Goal: Book appointment/travel/reservation

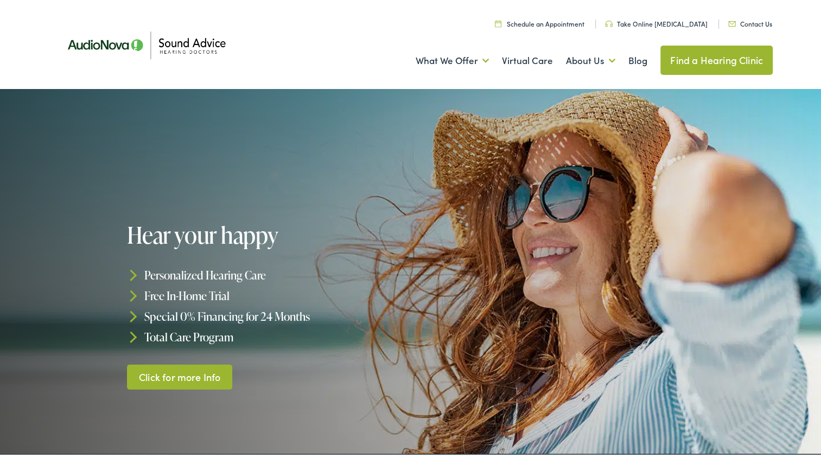
click at [703, 55] on link "Find a Hearing Clinic" at bounding box center [717, 57] width 112 height 29
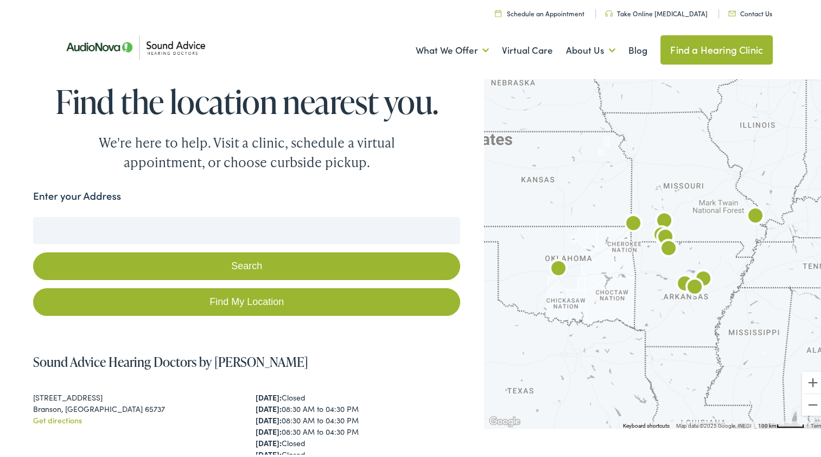
click at [276, 299] on link "Find My Location" at bounding box center [246, 300] width 427 height 28
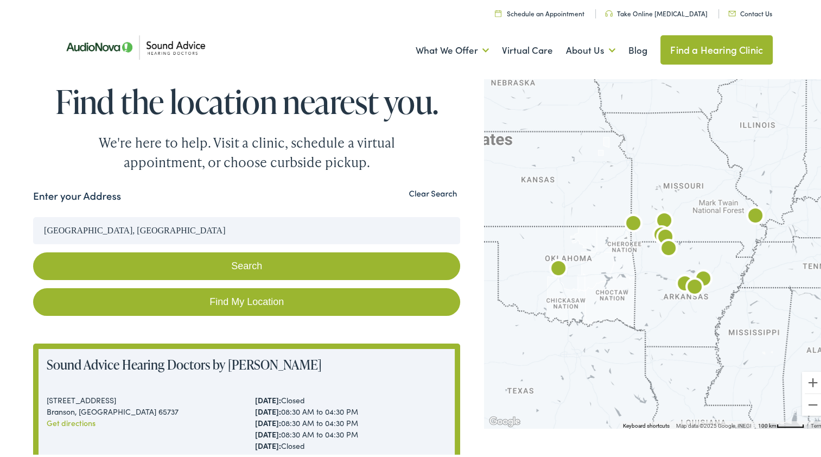
click at [227, 232] on input "[GEOGRAPHIC_DATA], [GEOGRAPHIC_DATA]" at bounding box center [246, 228] width 427 height 27
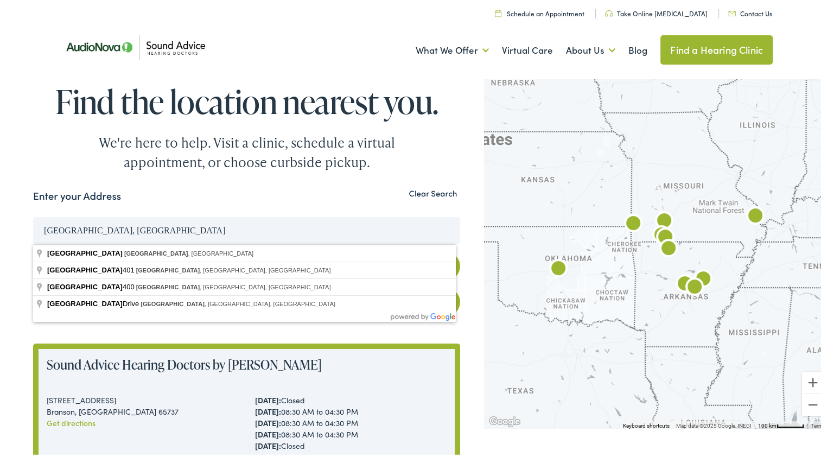
type input "[GEOGRAPHIC_DATA], [GEOGRAPHIC_DATA], [GEOGRAPHIC_DATA]"
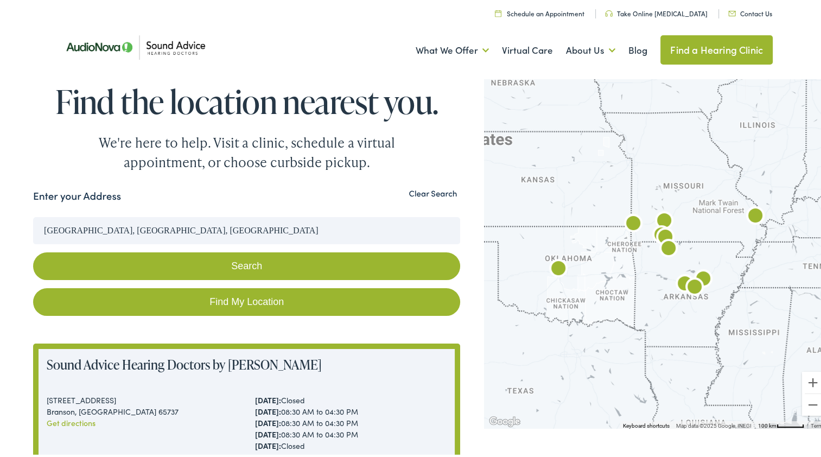
click at [233, 262] on button "Search" at bounding box center [246, 264] width 427 height 28
click at [805, 405] on button "Zoom out" at bounding box center [813, 403] width 22 height 22
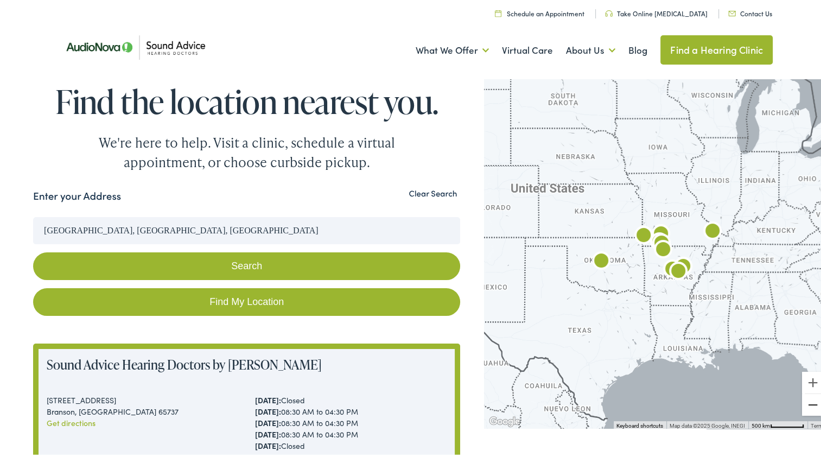
click at [805, 405] on button "Zoom out" at bounding box center [813, 403] width 22 height 22
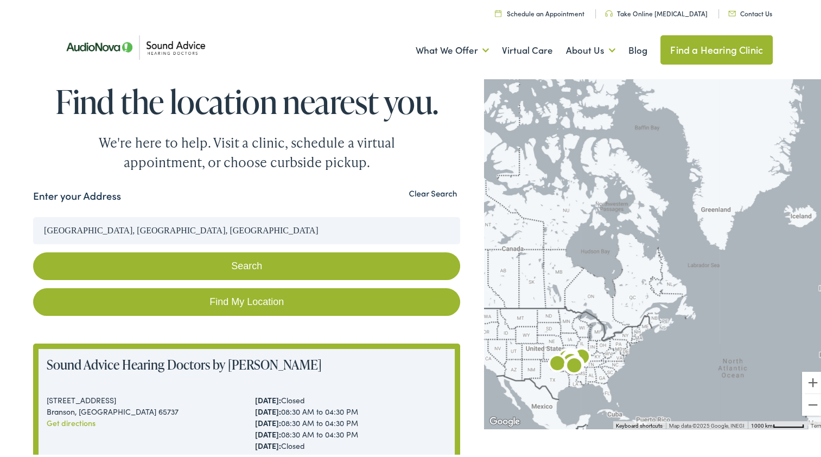
drag, startPoint x: 699, startPoint y: 214, endPoint x: 609, endPoint y: 326, distance: 144.0
click at [609, 326] on div at bounding box center [656, 249] width 345 height 353
click at [806, 380] on button "Zoom in" at bounding box center [813, 381] width 22 height 22
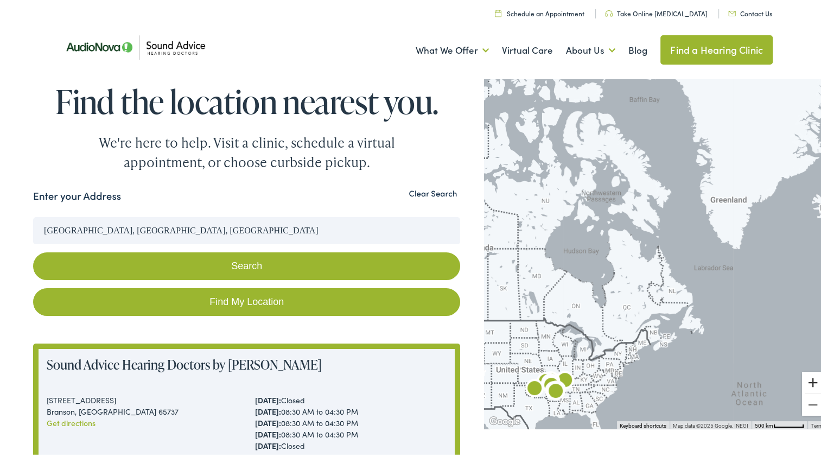
click at [806, 380] on button "Zoom in" at bounding box center [813, 381] width 22 height 22
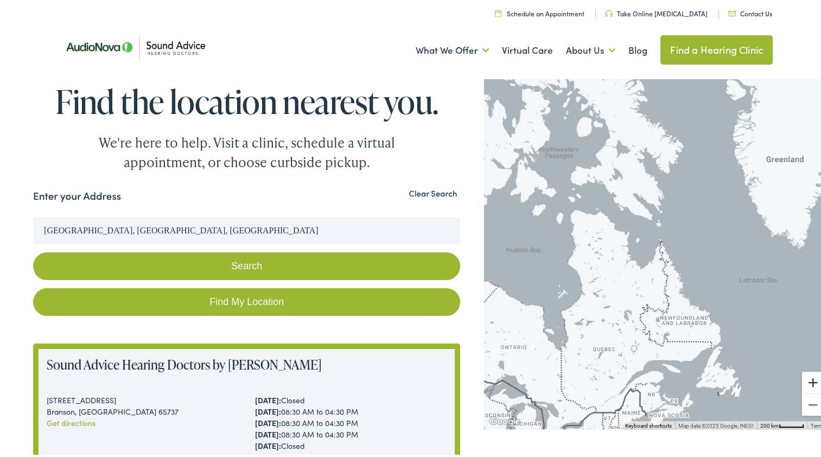
click at [806, 380] on button "Zoom in" at bounding box center [813, 381] width 22 height 22
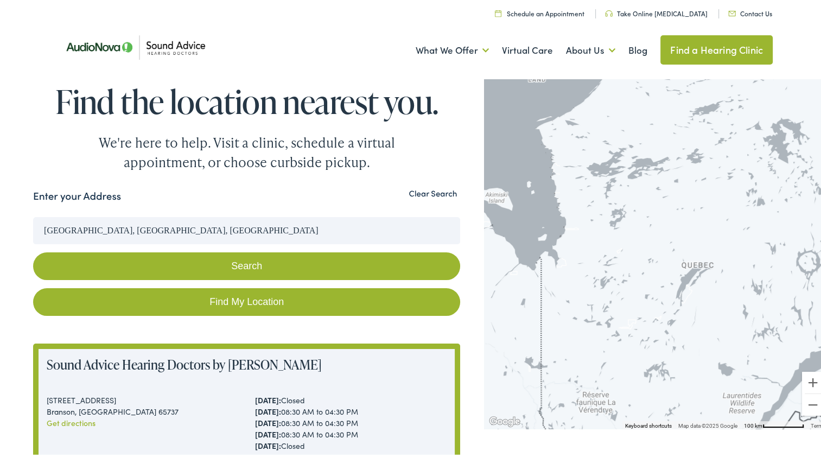
drag, startPoint x: 583, startPoint y: 401, endPoint x: 823, endPoint y: 37, distance: 436.4
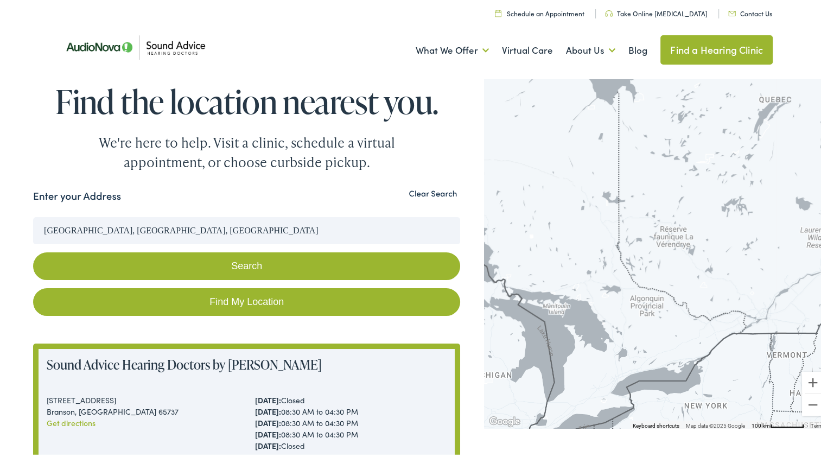
drag, startPoint x: 692, startPoint y: 199, endPoint x: 786, endPoint y: 27, distance: 195.5
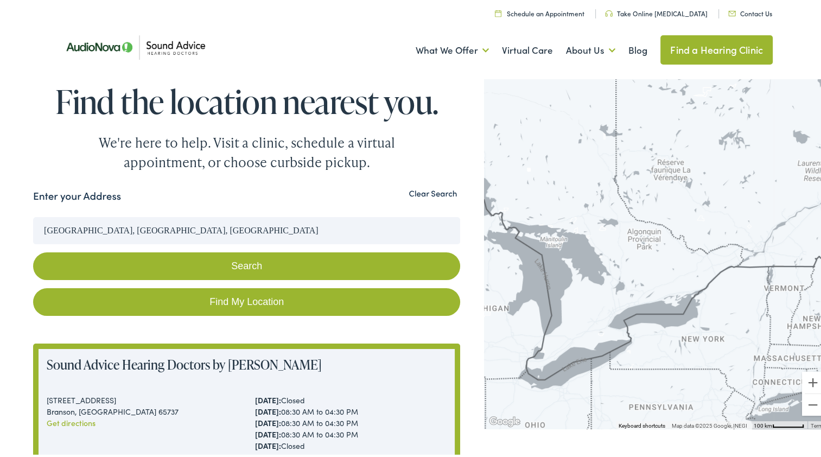
drag, startPoint x: 603, startPoint y: 307, endPoint x: 638, endPoint y: 158, distance: 152.9
click at [638, 158] on div at bounding box center [656, 249] width 345 height 353
click at [805, 377] on button "Zoom in" at bounding box center [813, 381] width 22 height 22
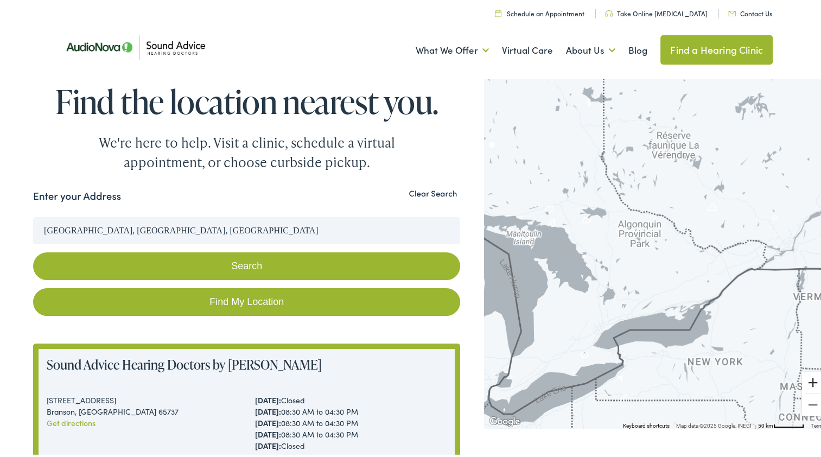
click at [805, 377] on button "Zoom in" at bounding box center [813, 381] width 22 height 22
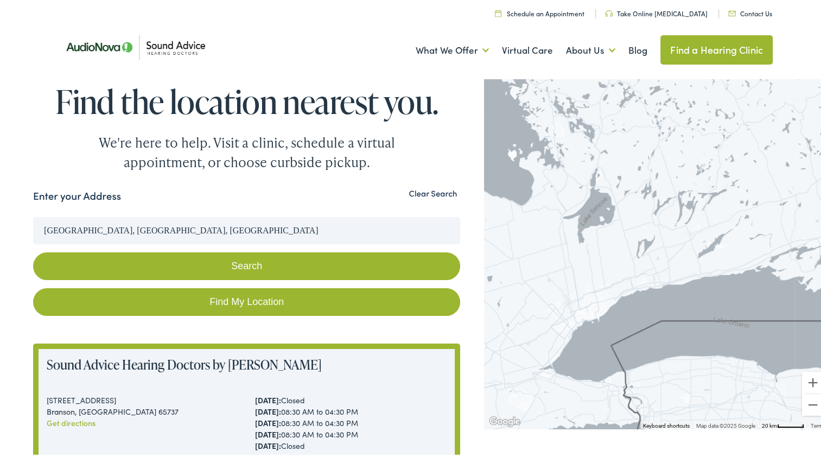
drag, startPoint x: 660, startPoint y: 354, endPoint x: 753, endPoint y: 170, distance: 206.8
click at [753, 170] on div at bounding box center [656, 249] width 345 height 353
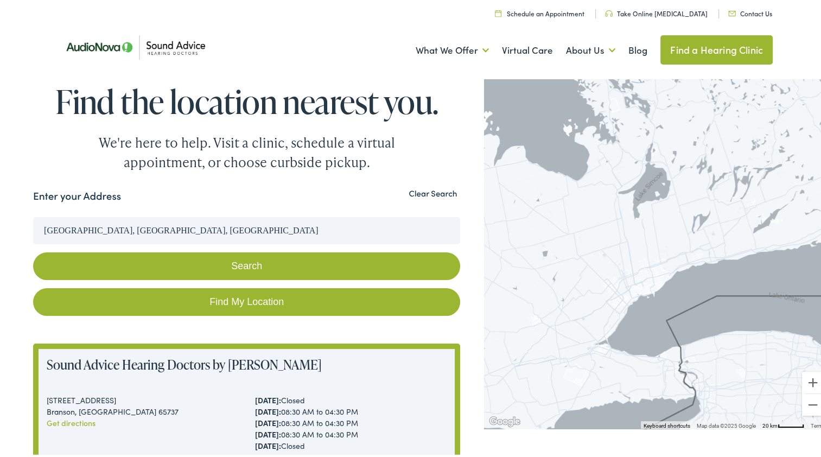
drag, startPoint x: 638, startPoint y: 299, endPoint x: 665, endPoint y: 287, distance: 29.7
click at [665, 287] on div at bounding box center [656, 249] width 345 height 353
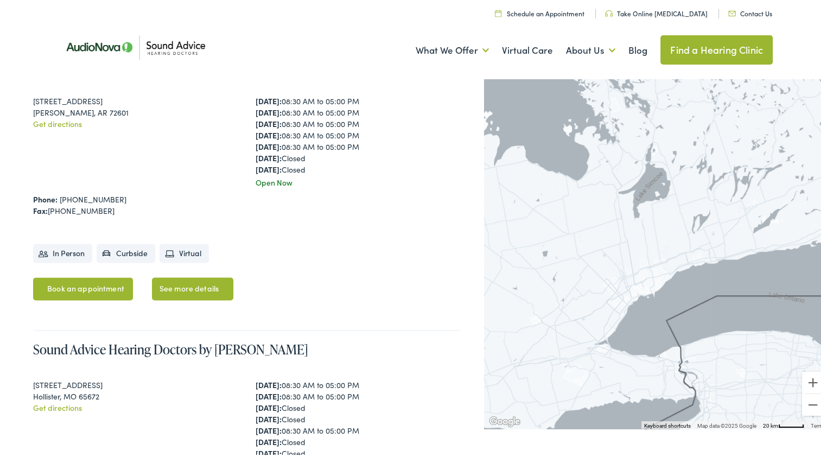
scroll to position [1428, 0]
click at [572, 11] on link "Schedule an Appointment" at bounding box center [540, 11] width 90 height 9
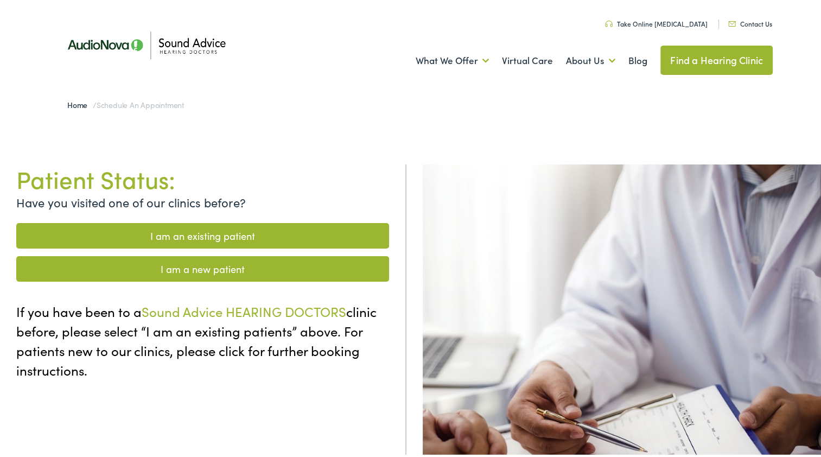
click at [224, 270] on link "I am a new patient" at bounding box center [202, 267] width 373 height 26
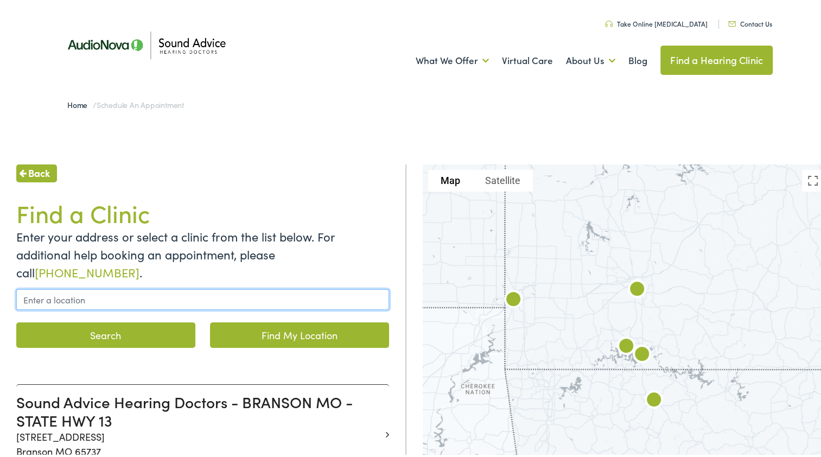
click at [180, 287] on input "text" at bounding box center [202, 297] width 373 height 21
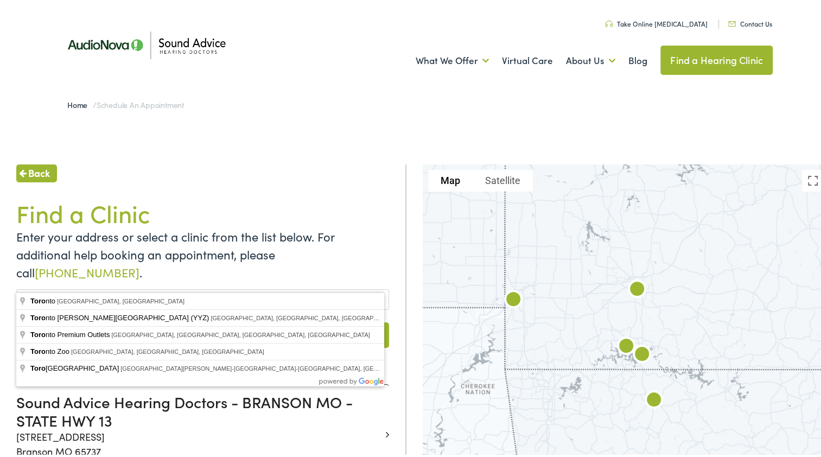
type input "Toronto, ON, Canada"
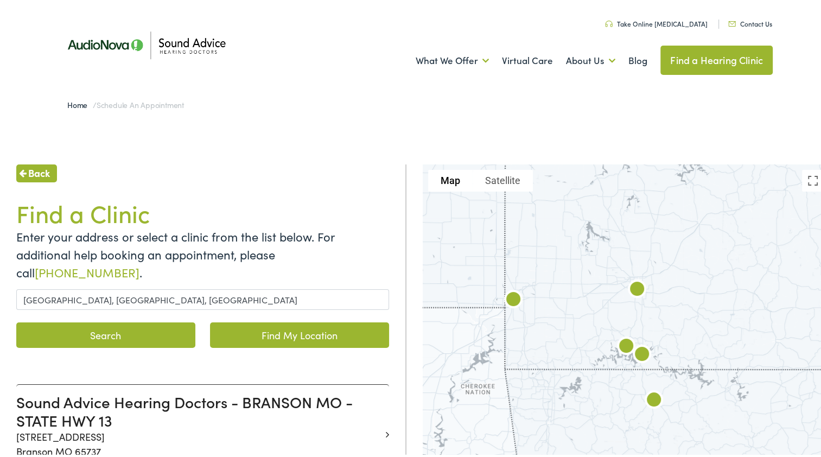
click at [122, 320] on button "Search" at bounding box center [105, 333] width 179 height 26
